Goal: Obtain resource: Obtain resource

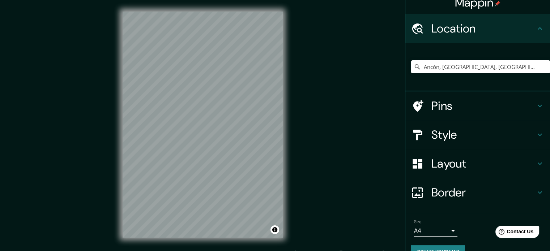
scroll to position [25, 0]
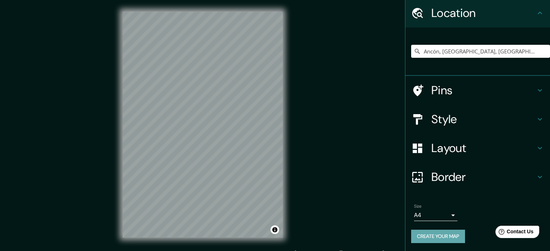
click at [434, 235] on button "Create your map" at bounding box center [438, 236] width 54 height 13
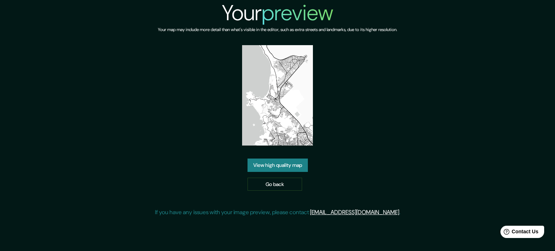
click at [289, 159] on link "View high quality map" at bounding box center [278, 165] width 60 height 13
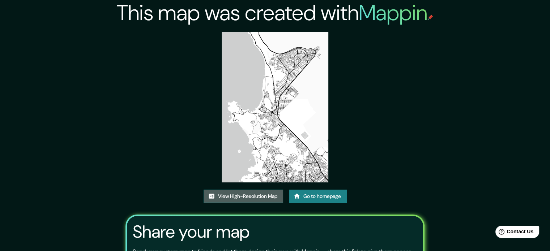
click at [238, 199] on link "View High-Resolution Map" at bounding box center [243, 196] width 80 height 13
